Goal: Find specific page/section: Find specific page/section

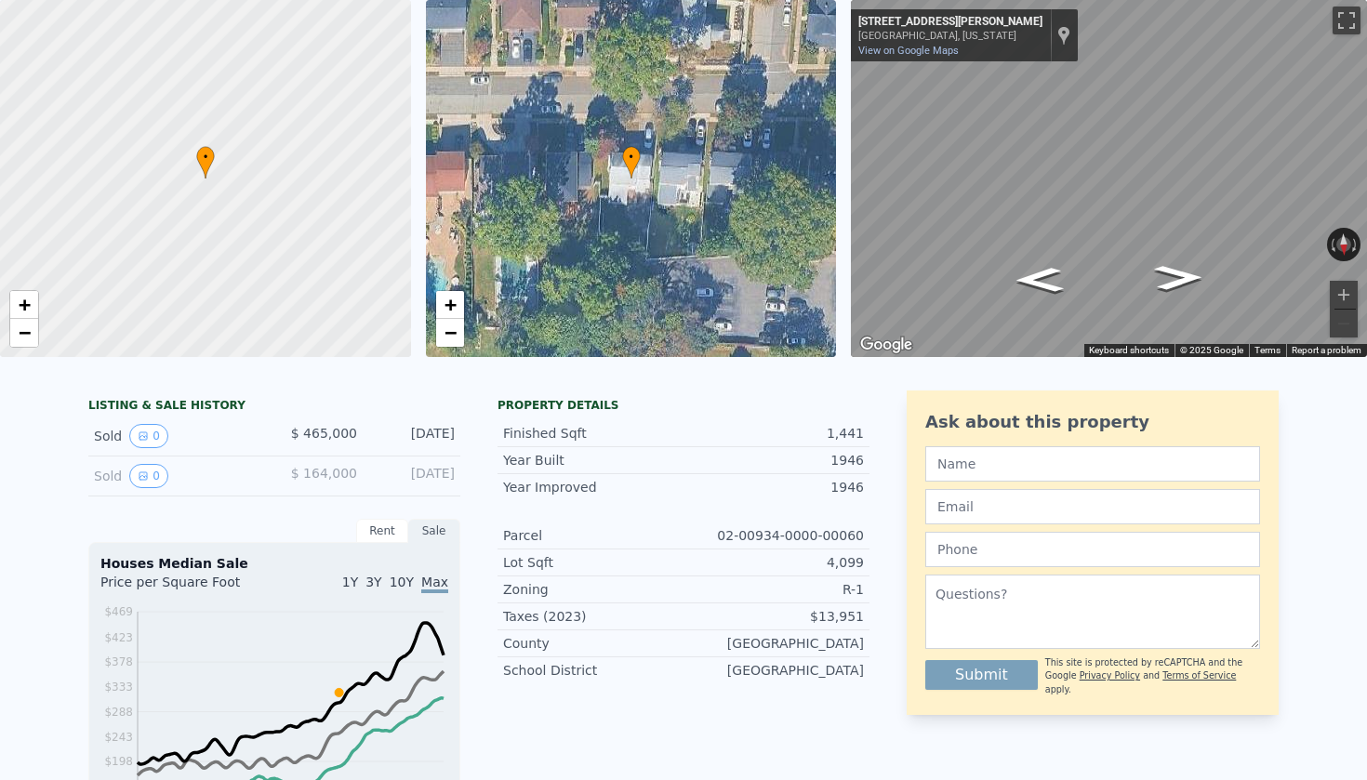
scroll to position [54, 0]
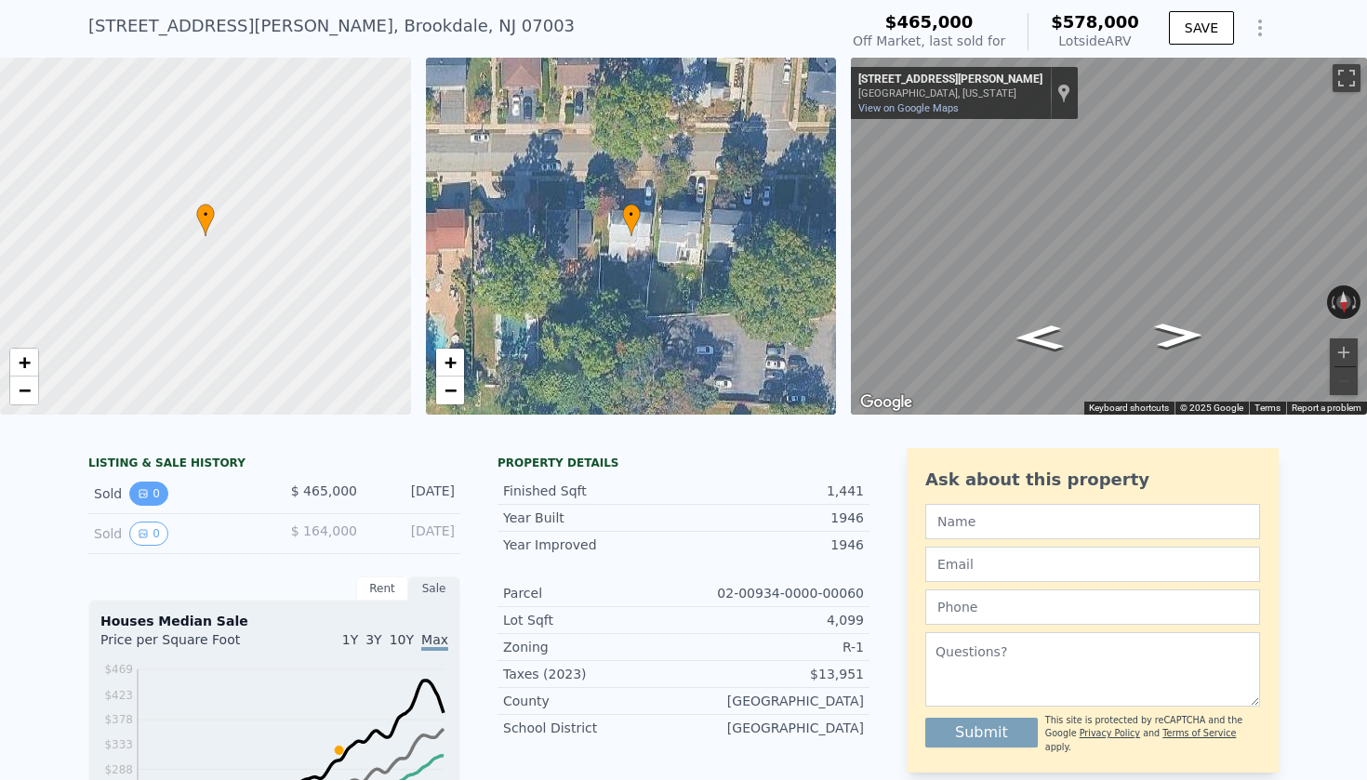
click at [156, 492] on button "0" at bounding box center [148, 494] width 39 height 24
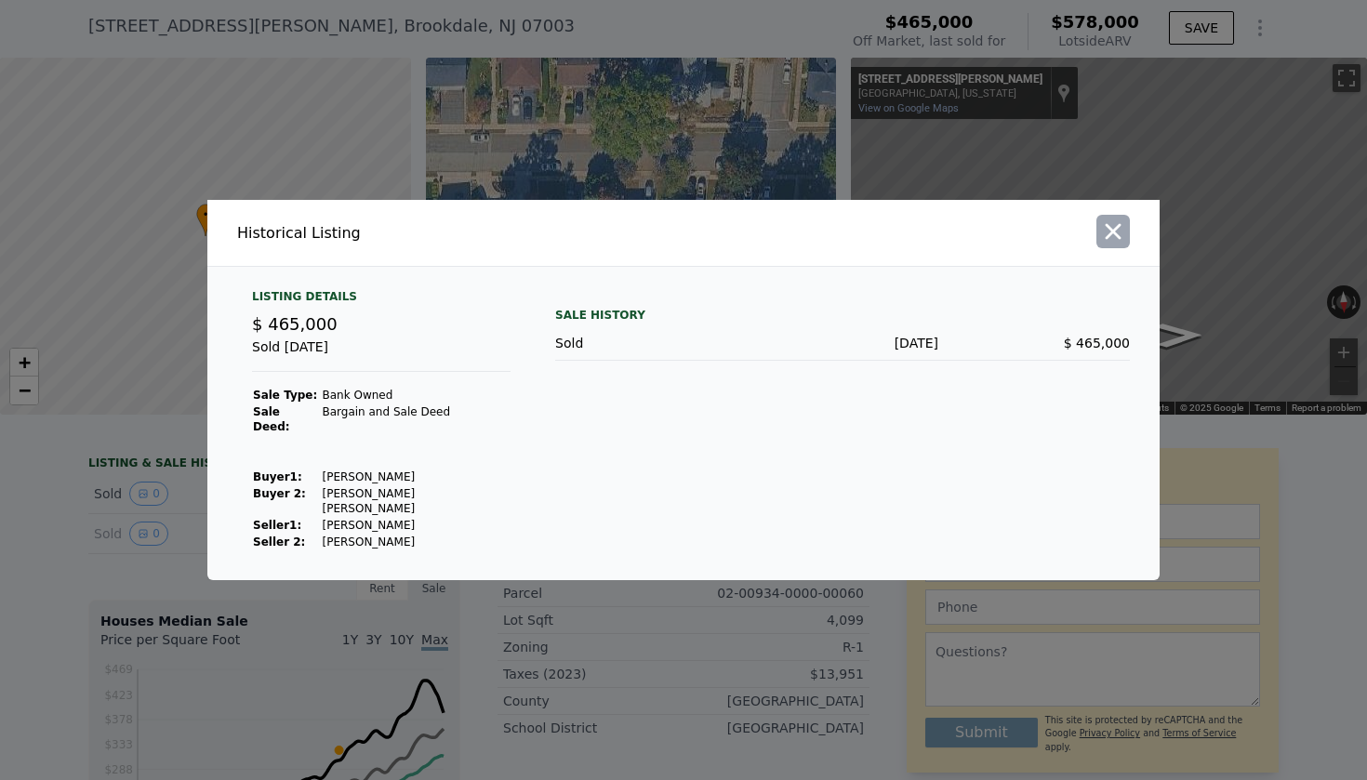
click at [1109, 245] on icon "button" at bounding box center [1113, 232] width 26 height 26
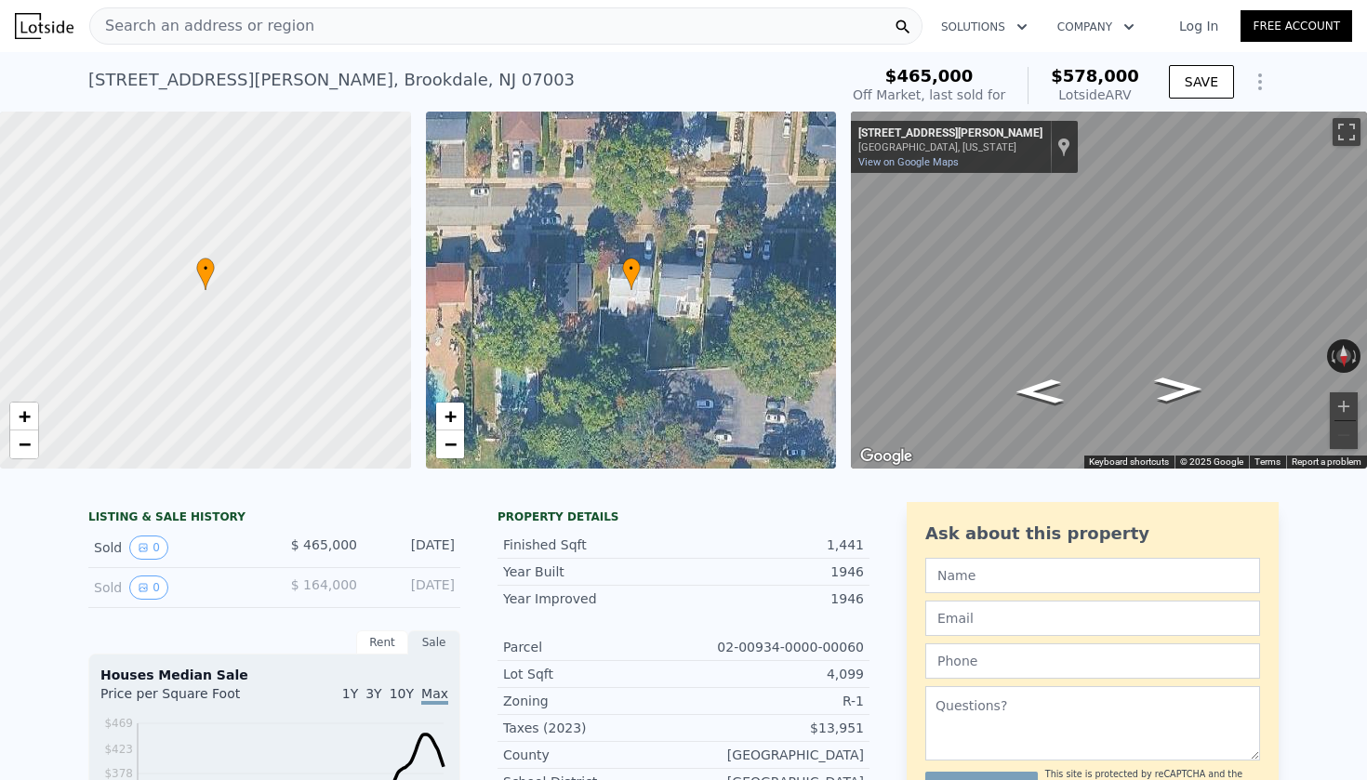
scroll to position [0, 0]
click at [139, 551] on icon "View historical data" at bounding box center [142, 547] width 7 height 7
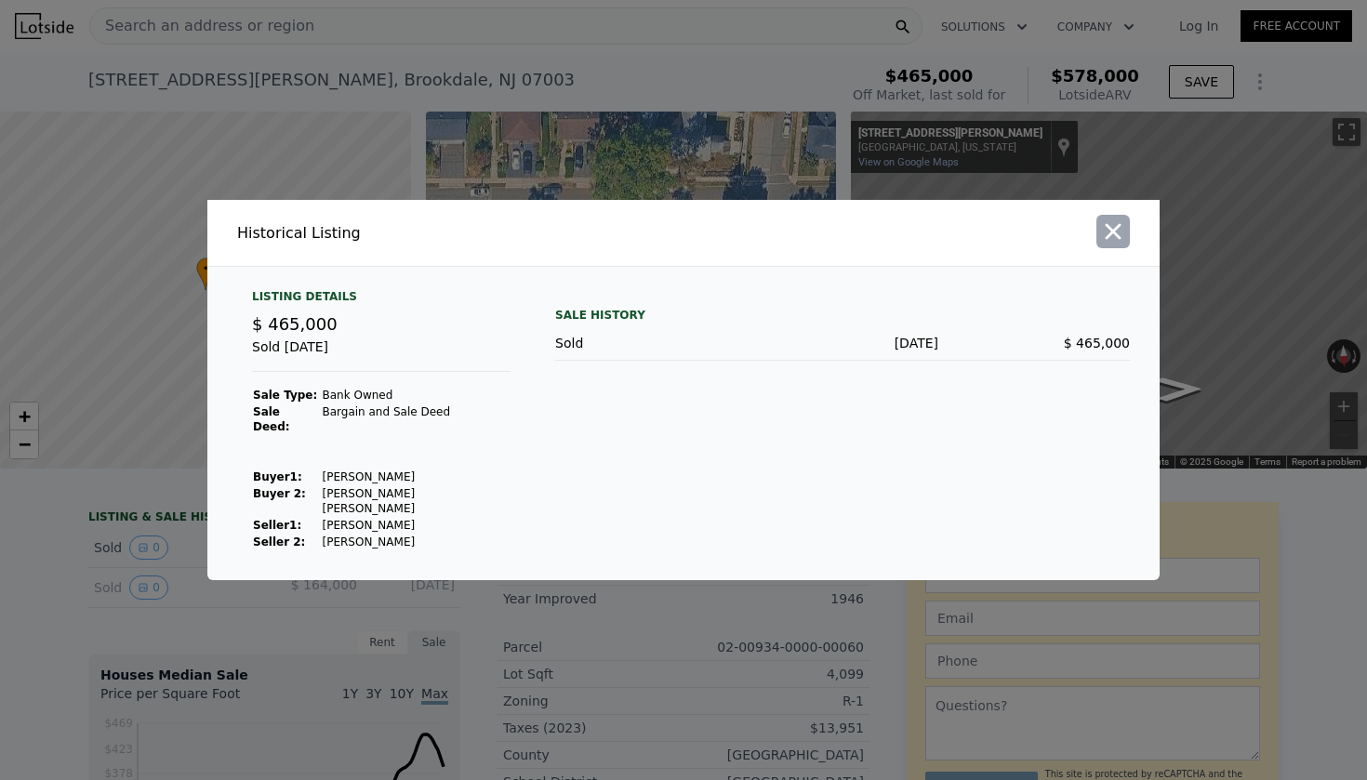
click at [1123, 245] on icon "button" at bounding box center [1113, 232] width 26 height 26
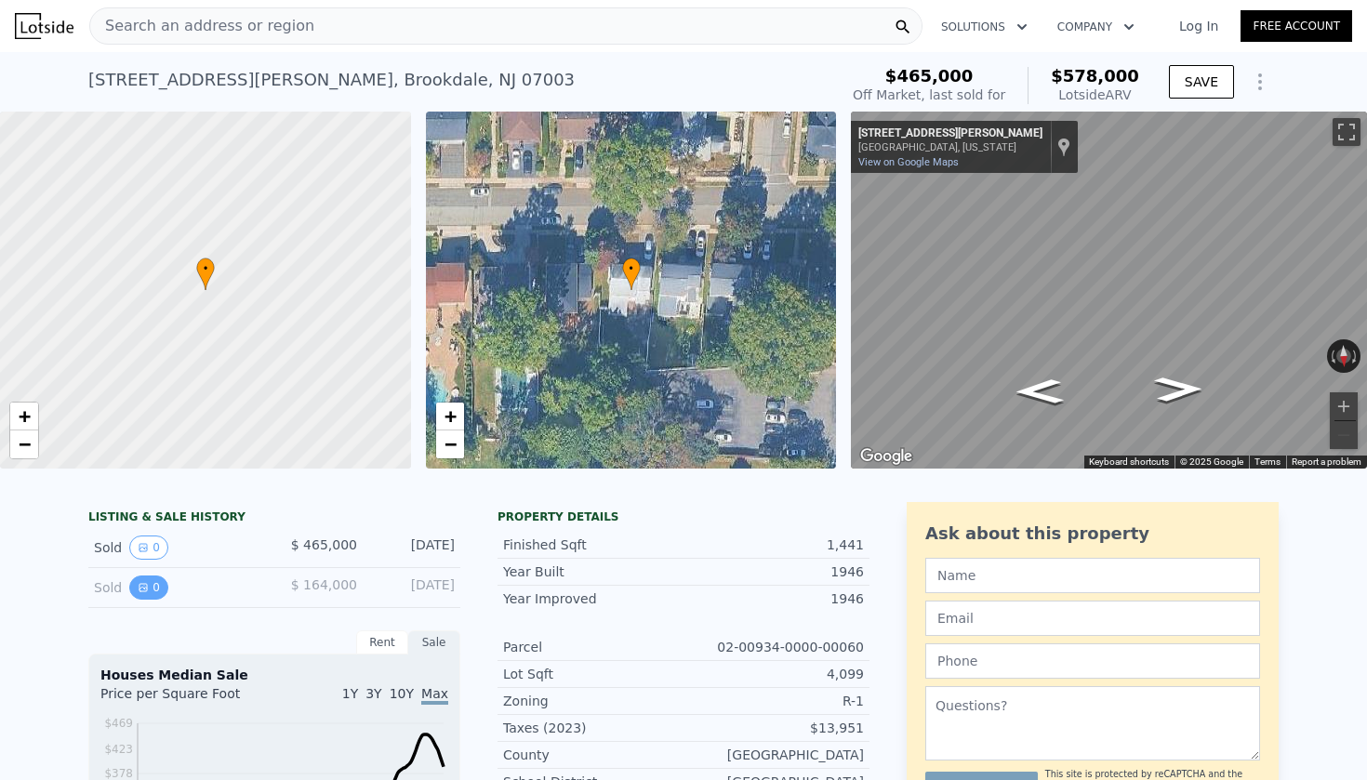
click at [150, 590] on button "0" at bounding box center [148, 588] width 39 height 24
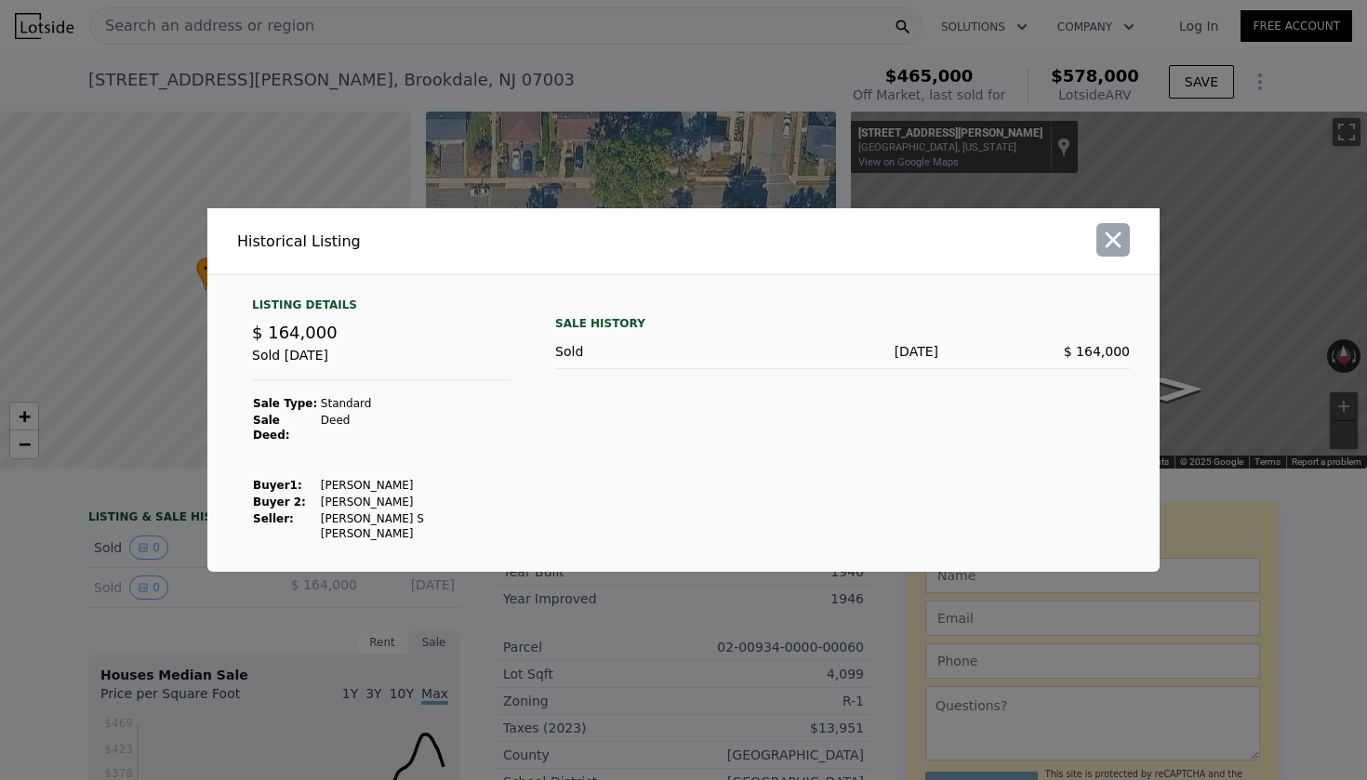
click at [1107, 253] on icon "button" at bounding box center [1113, 240] width 26 height 26
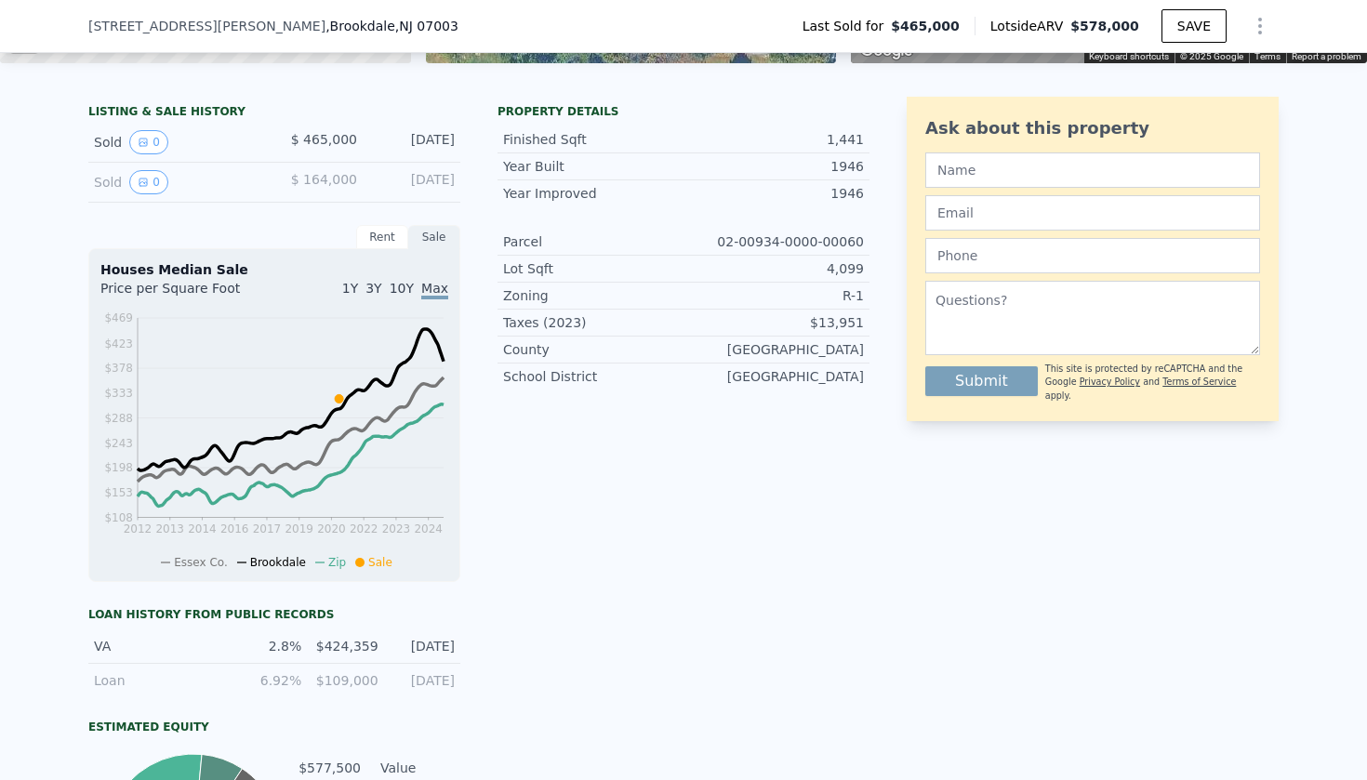
scroll to position [406, 0]
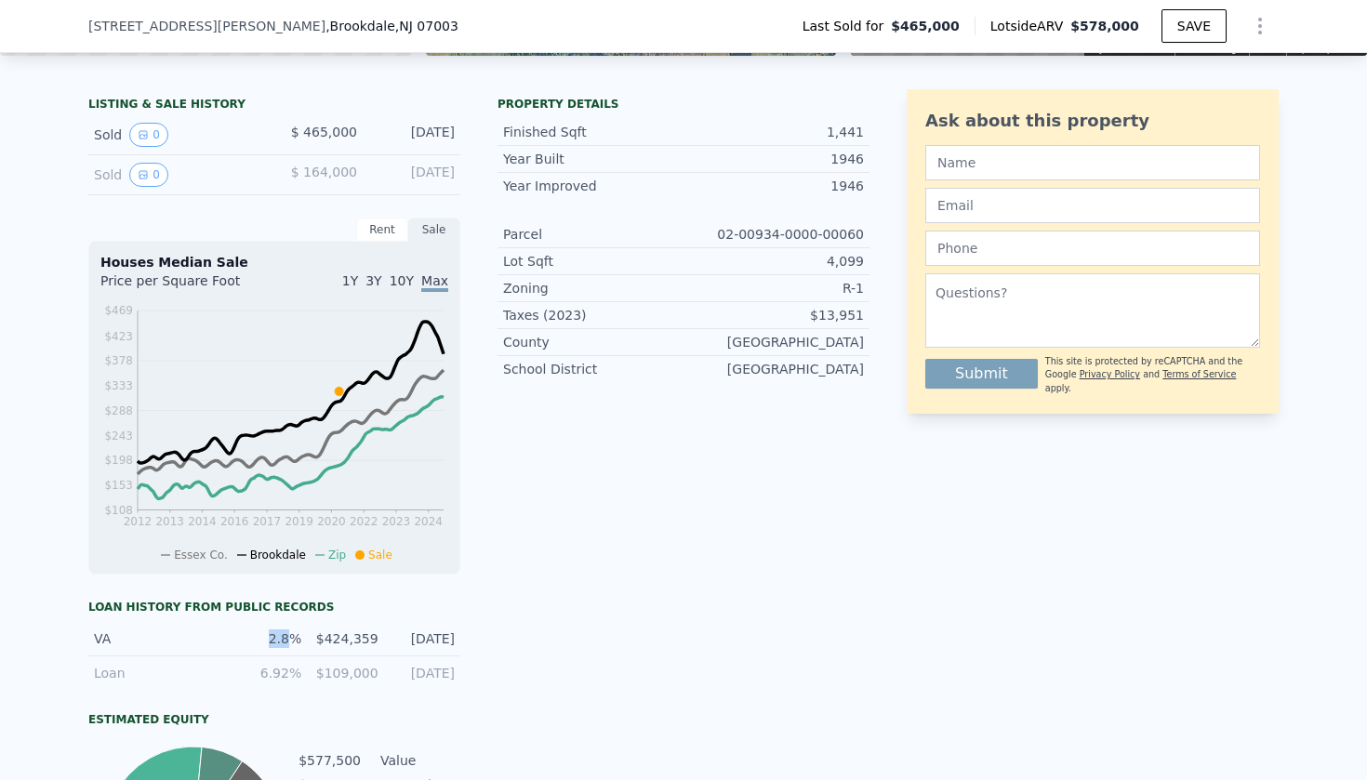
drag, startPoint x: 268, startPoint y: 641, endPoint x: 293, endPoint y: 642, distance: 25.1
click at [293, 642] on div "2.8%" at bounding box center [268, 639] width 65 height 19
drag, startPoint x: 258, startPoint y: 674, endPoint x: 305, endPoint y: 677, distance: 47.5
click at [305, 677] on div "Loan 6.92% $109,000 [DATE]" at bounding box center [274, 673] width 372 height 33
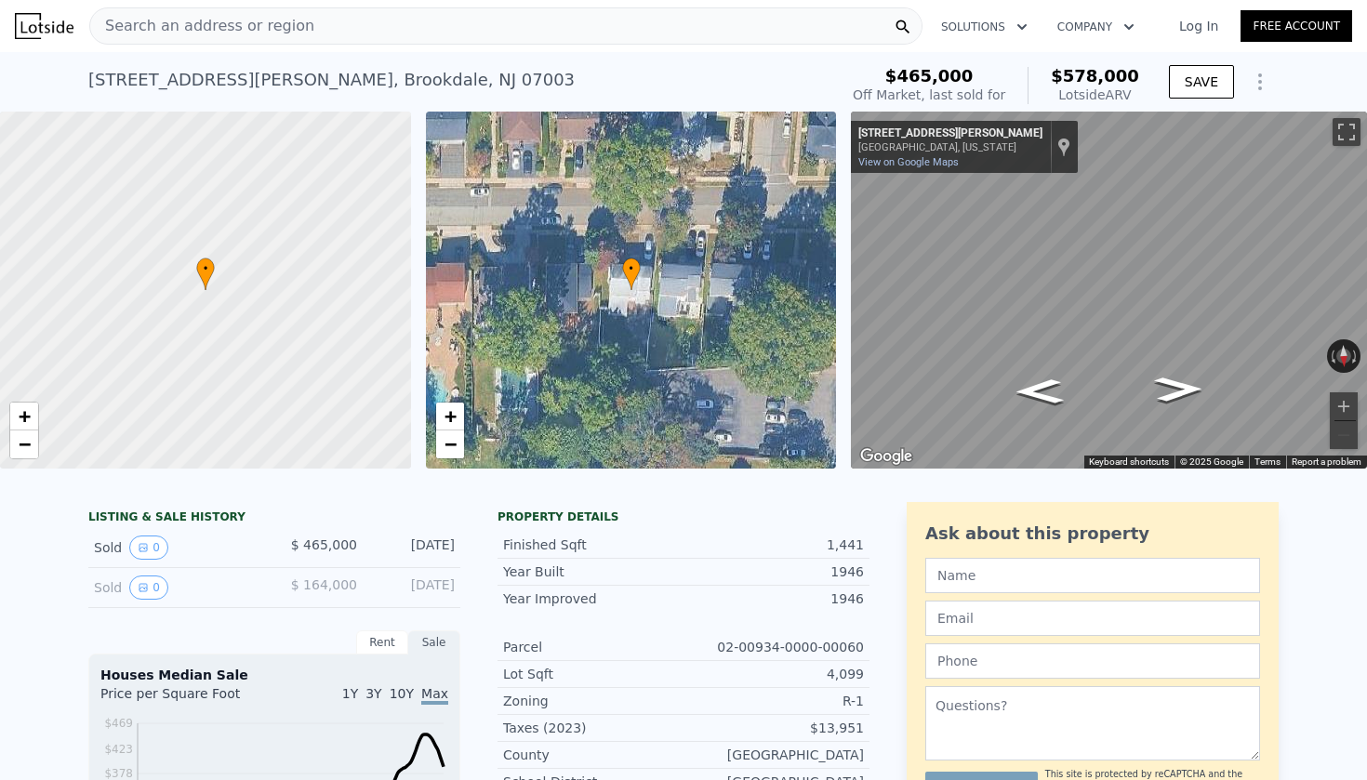
scroll to position [1, 0]
click at [476, 37] on div "Search an address or region" at bounding box center [505, 25] width 833 height 37
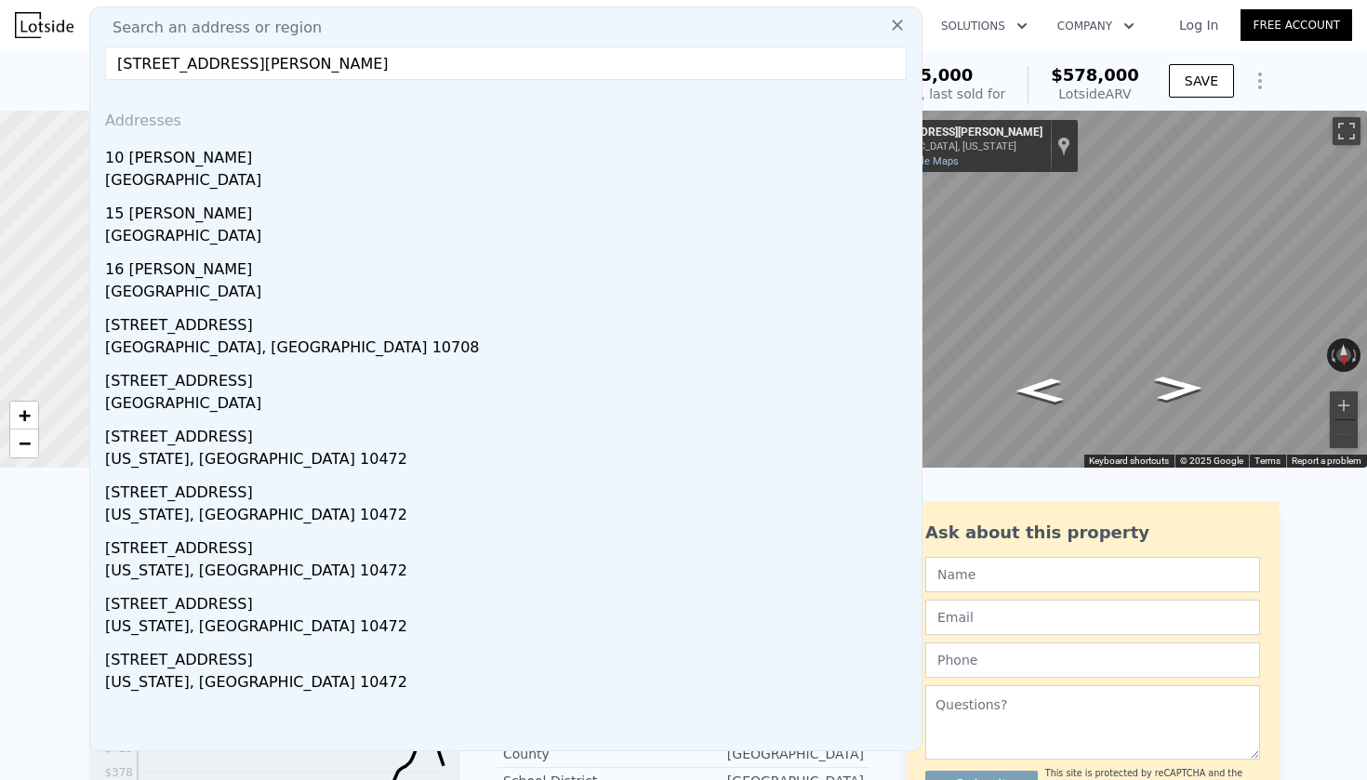
click at [238, 65] on input "[STREET_ADDRESS][PERSON_NAME]" at bounding box center [506, 62] width 802 height 33
click at [466, 60] on input "[STREET_ADDRESS][PERSON_NAME]" at bounding box center [506, 62] width 802 height 33
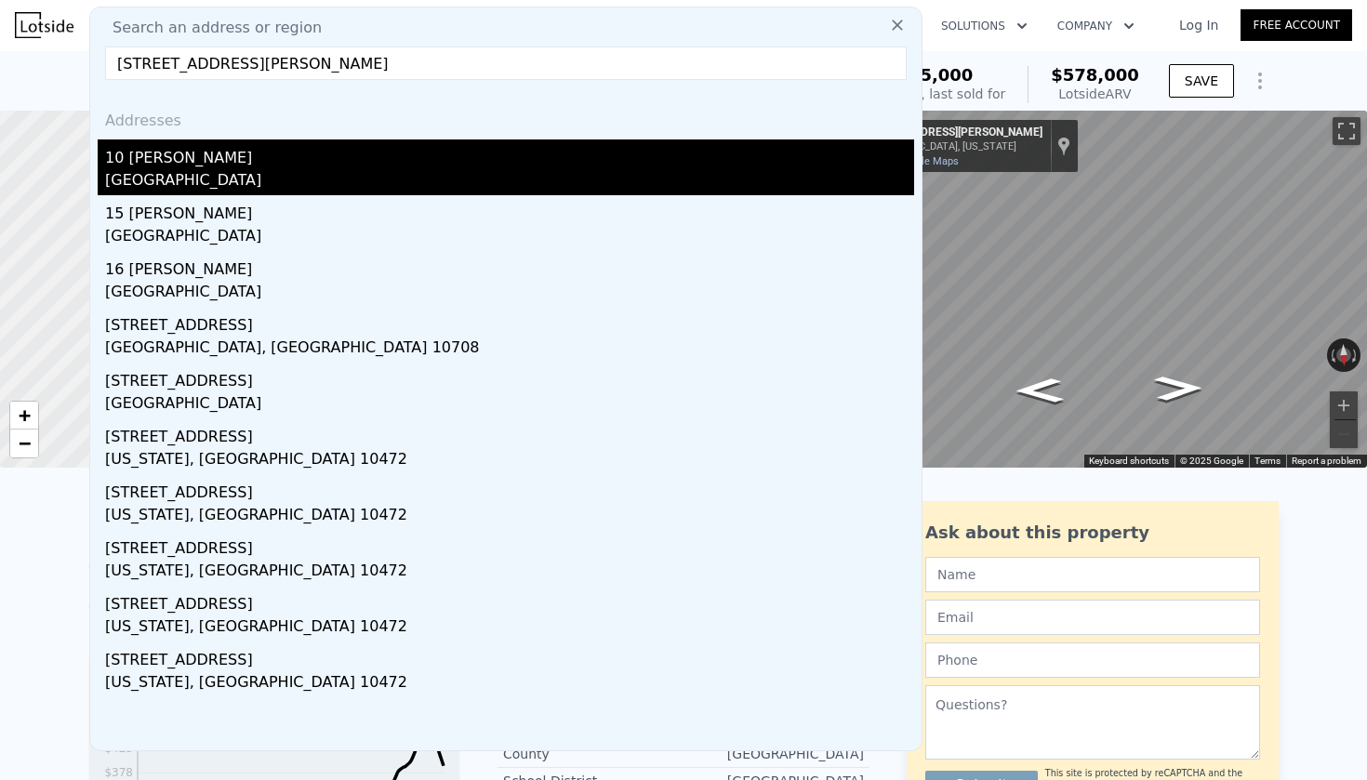
type input "[STREET_ADDRESS][PERSON_NAME]"
click at [425, 158] on div "10 [PERSON_NAME]" at bounding box center [509, 154] width 809 height 30
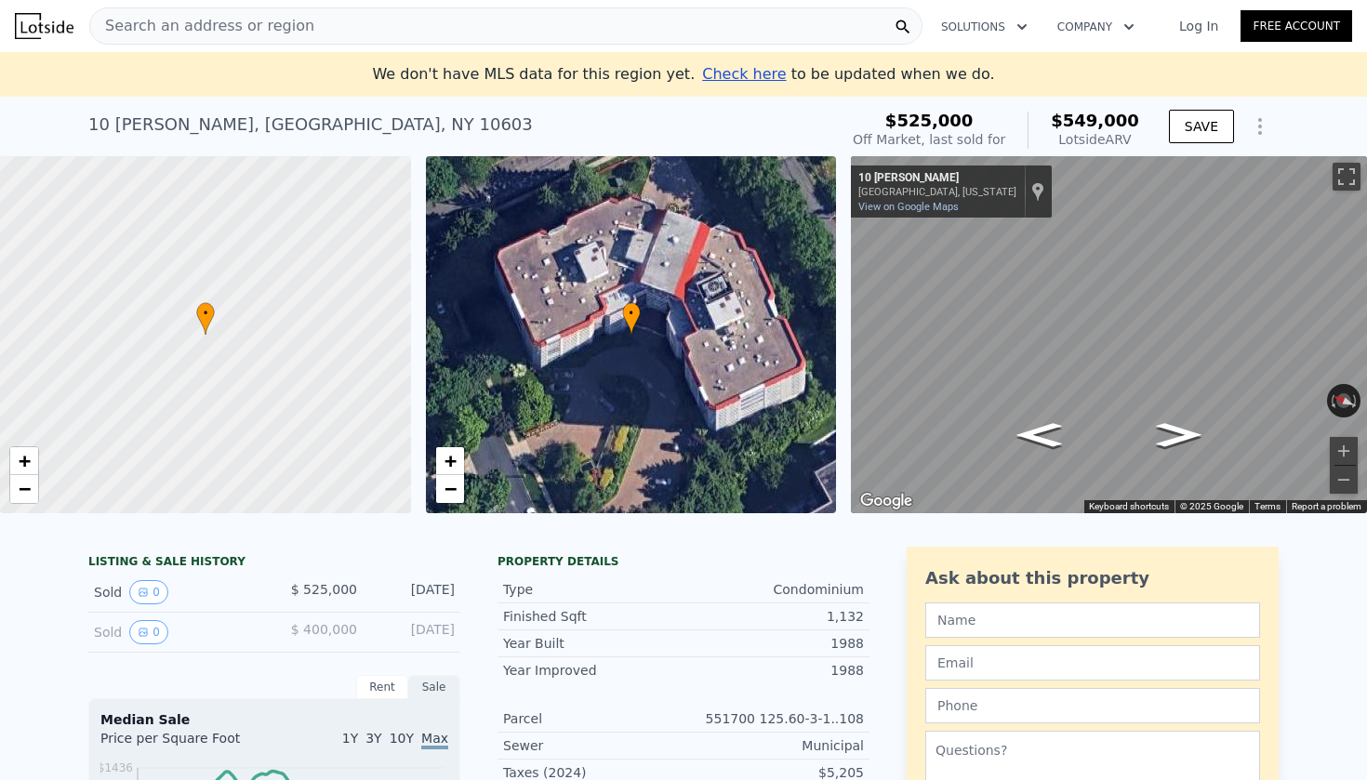
click at [371, 13] on div "Search an address or region" at bounding box center [505, 25] width 833 height 37
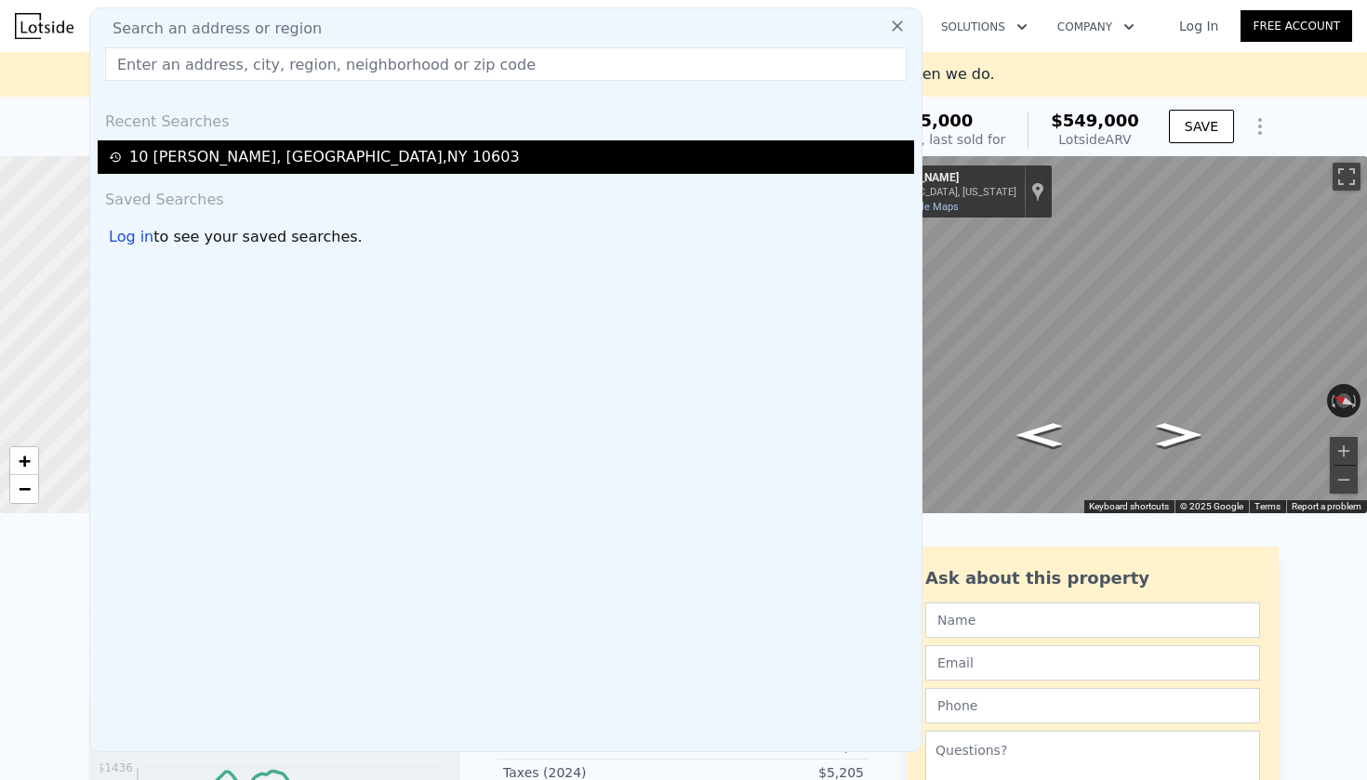
click at [457, 156] on div "[STREET_ADDRESS][PERSON_NAME]" at bounding box center [509, 157] width 800 height 22
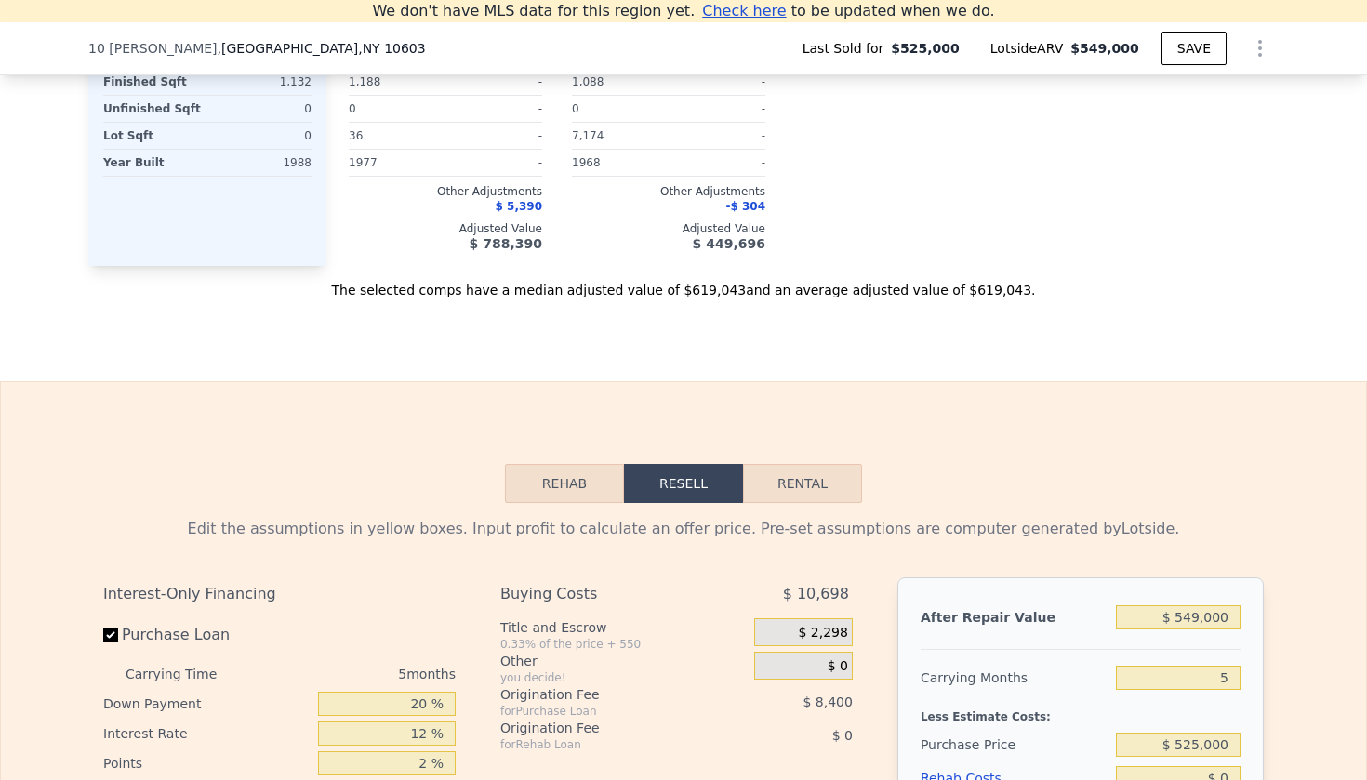
scroll to position [2313, 0]
